Goal: Use online tool/utility: Utilize a website feature to perform a specific function

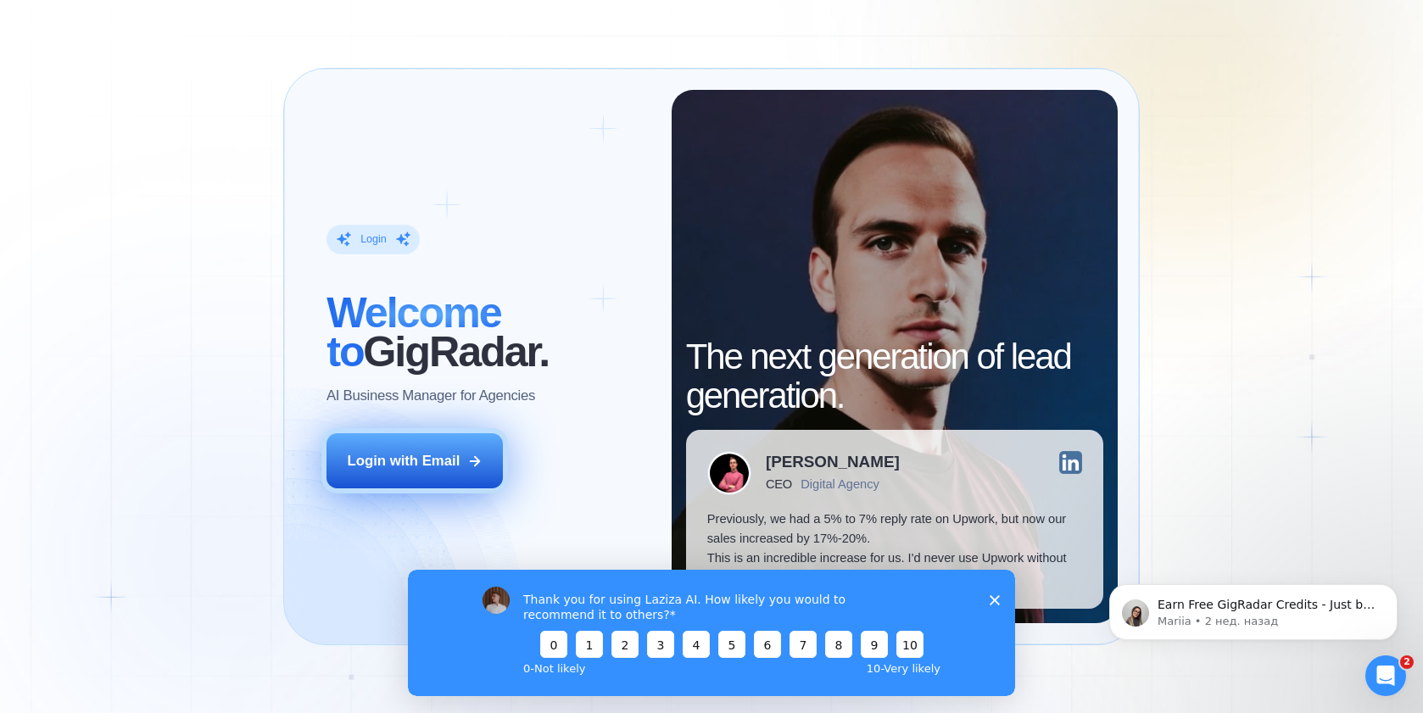
click at [385, 464] on div "Login with Email" at bounding box center [404, 461] width 113 height 20
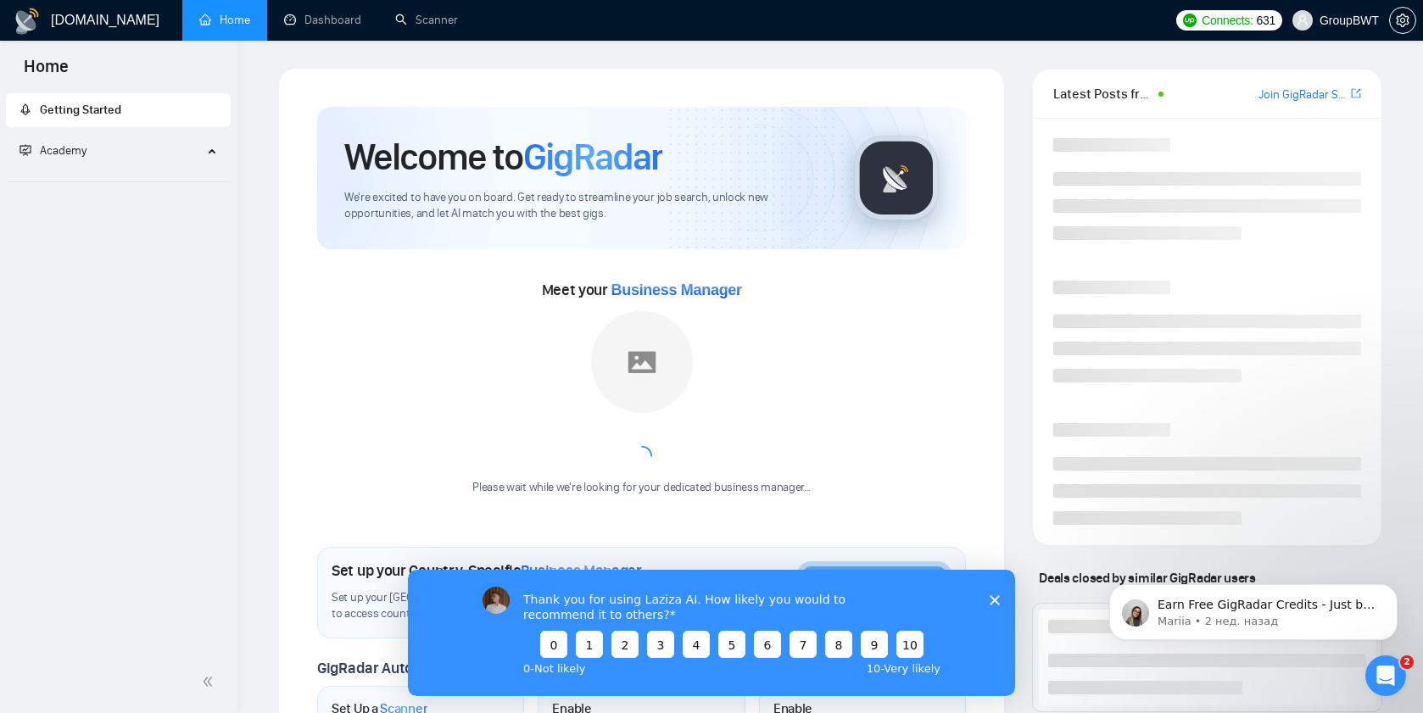
click at [993, 601] on polygon "Закрыть опрос" at bounding box center [995, 600] width 10 height 10
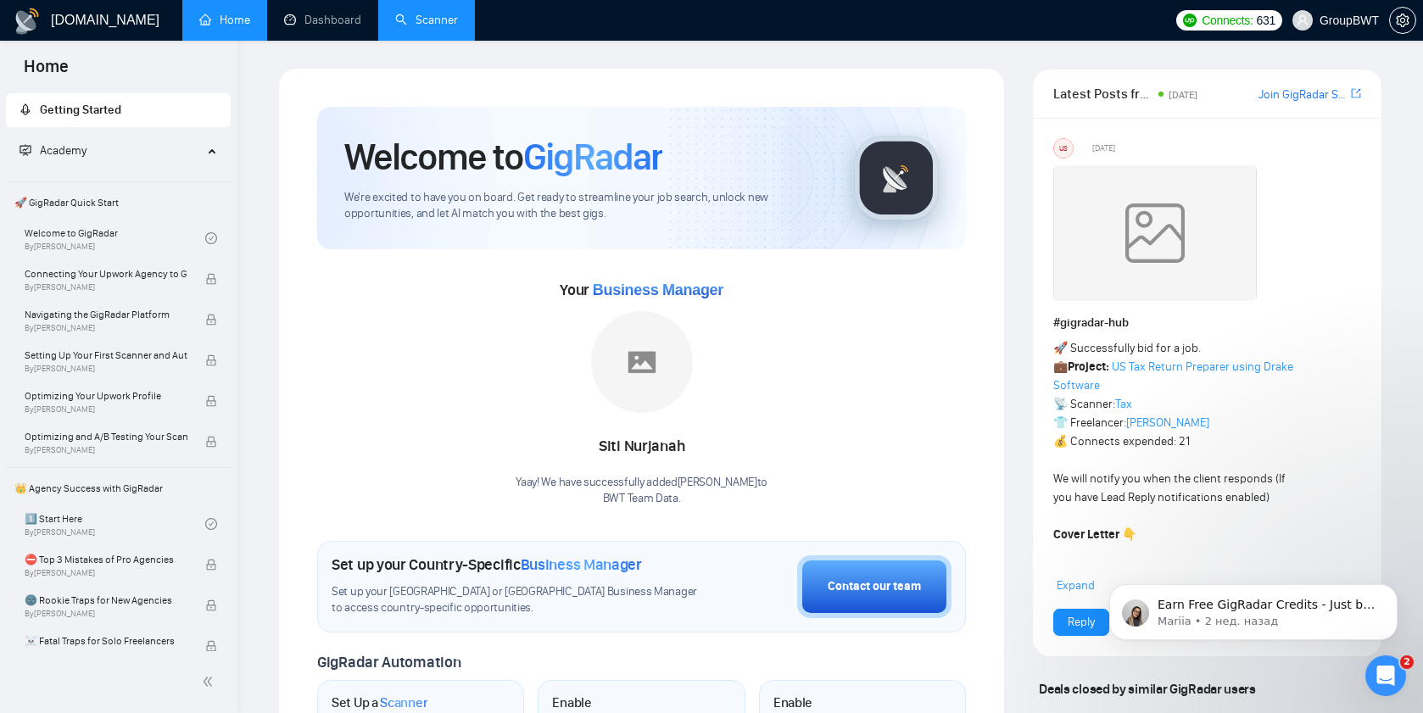
click at [454, 22] on link "Scanner" at bounding box center [426, 20] width 63 height 14
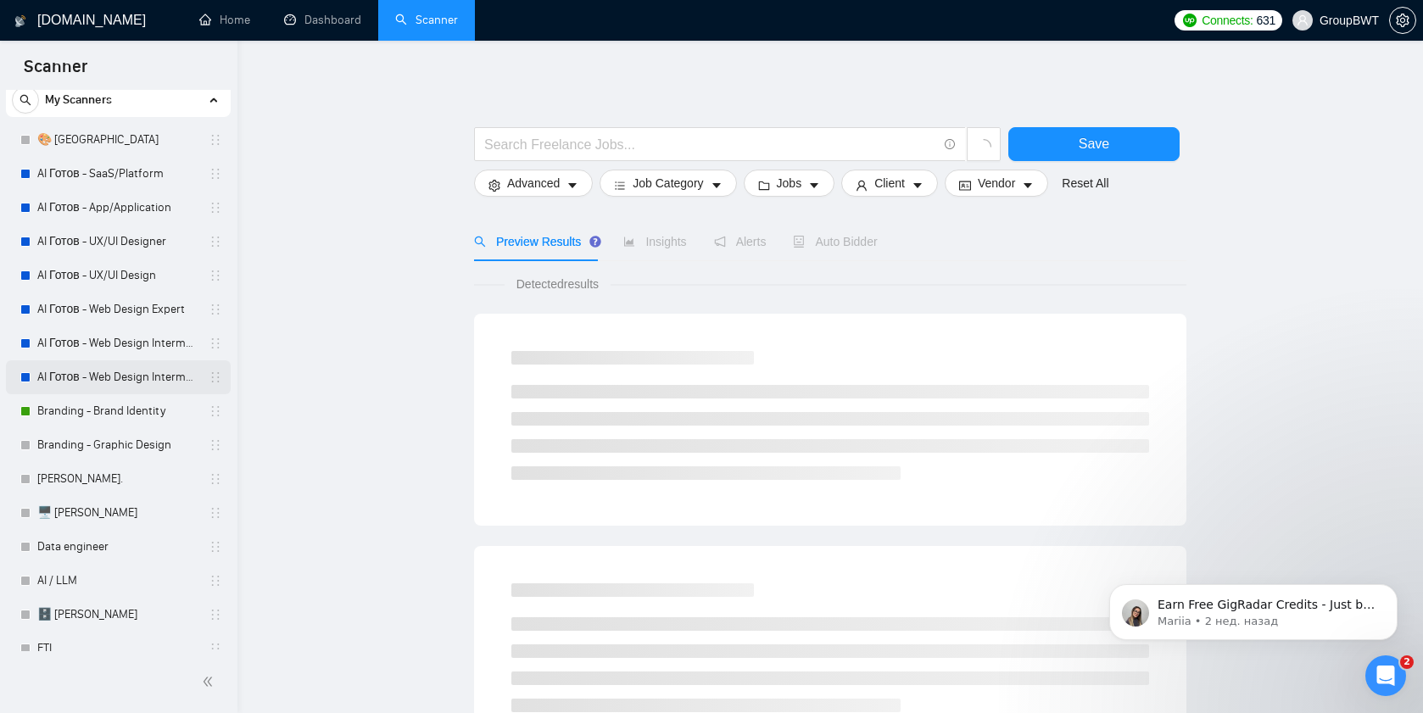
scroll to position [52, 0]
click at [63, 541] on link "Data engineer" at bounding box center [117, 546] width 161 height 34
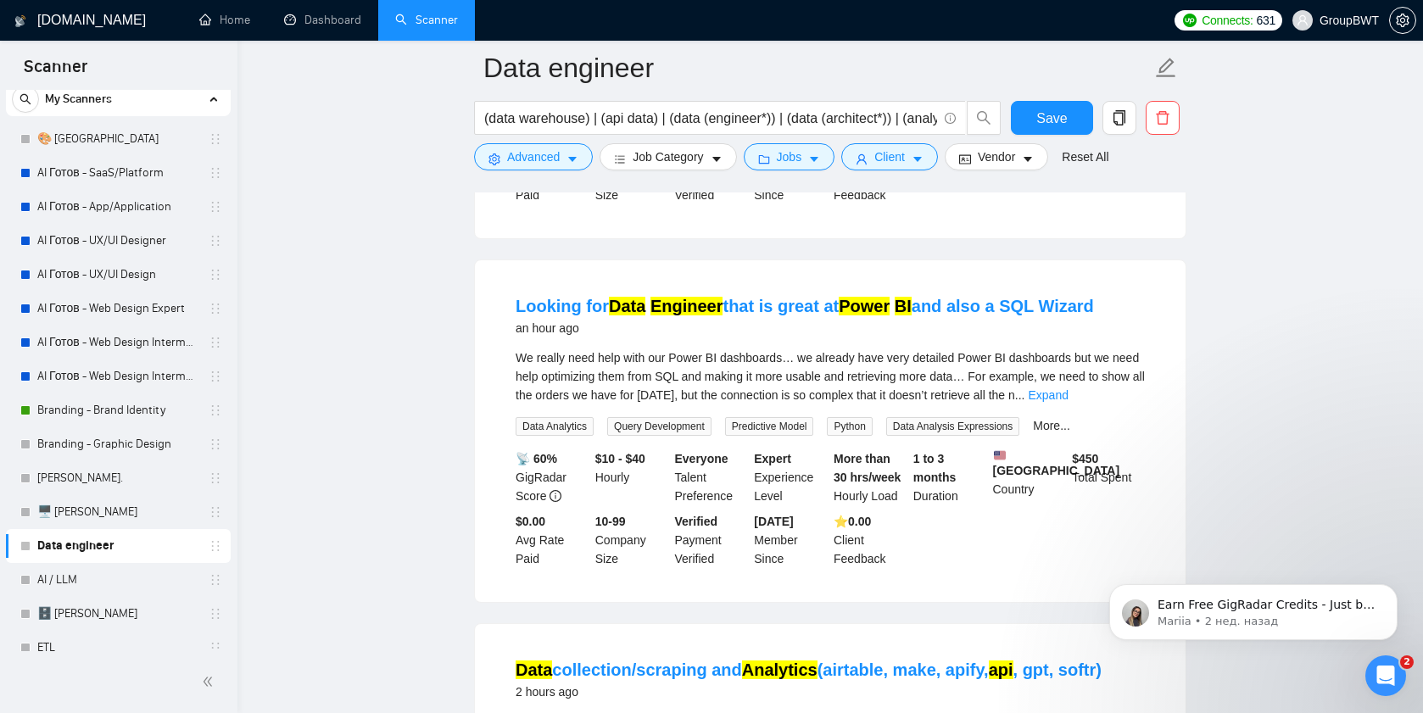
scroll to position [476, 0]
